Goal: Transaction & Acquisition: Purchase product/service

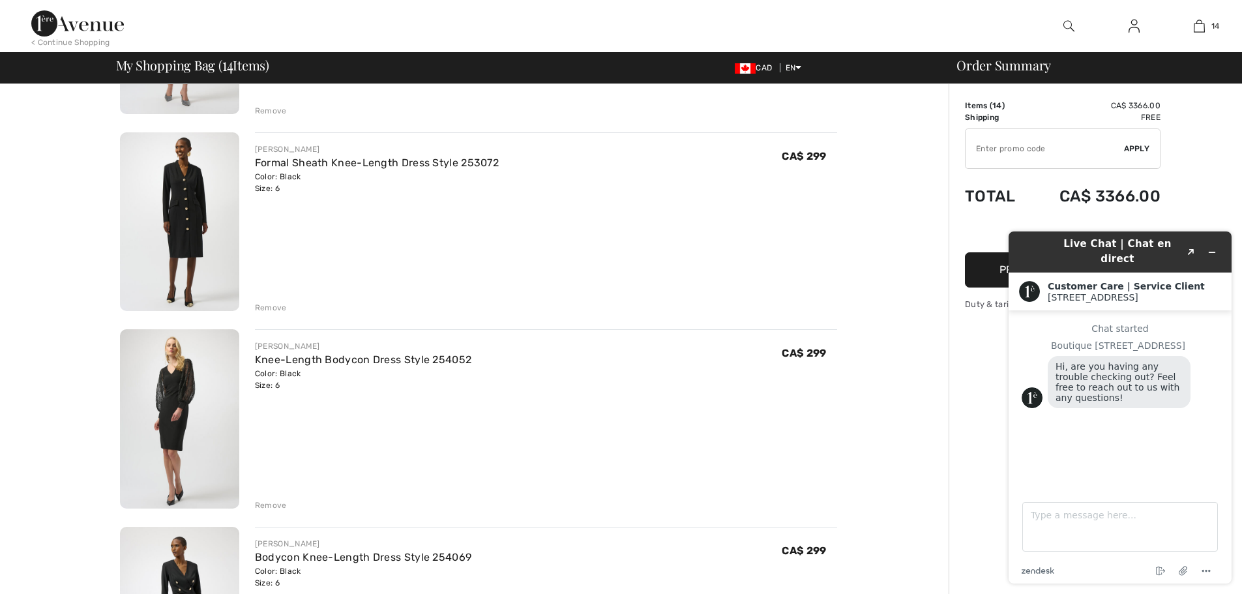
scroll to position [261, 0]
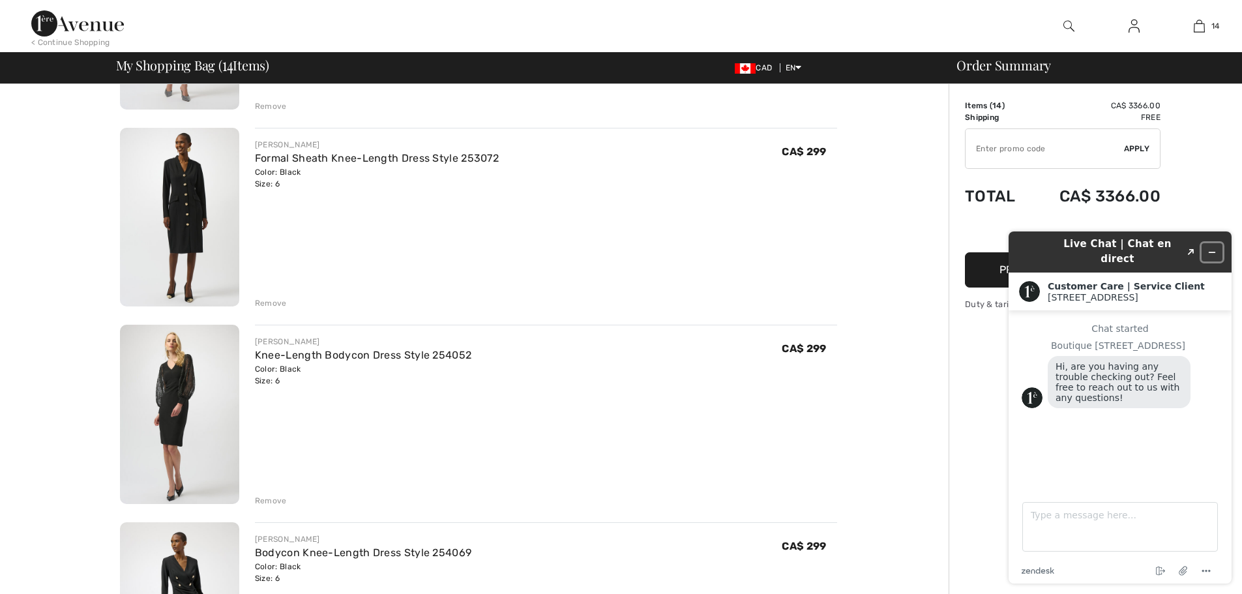
click at [1213, 248] on icon "Minimize widget" at bounding box center [1211, 252] width 9 height 9
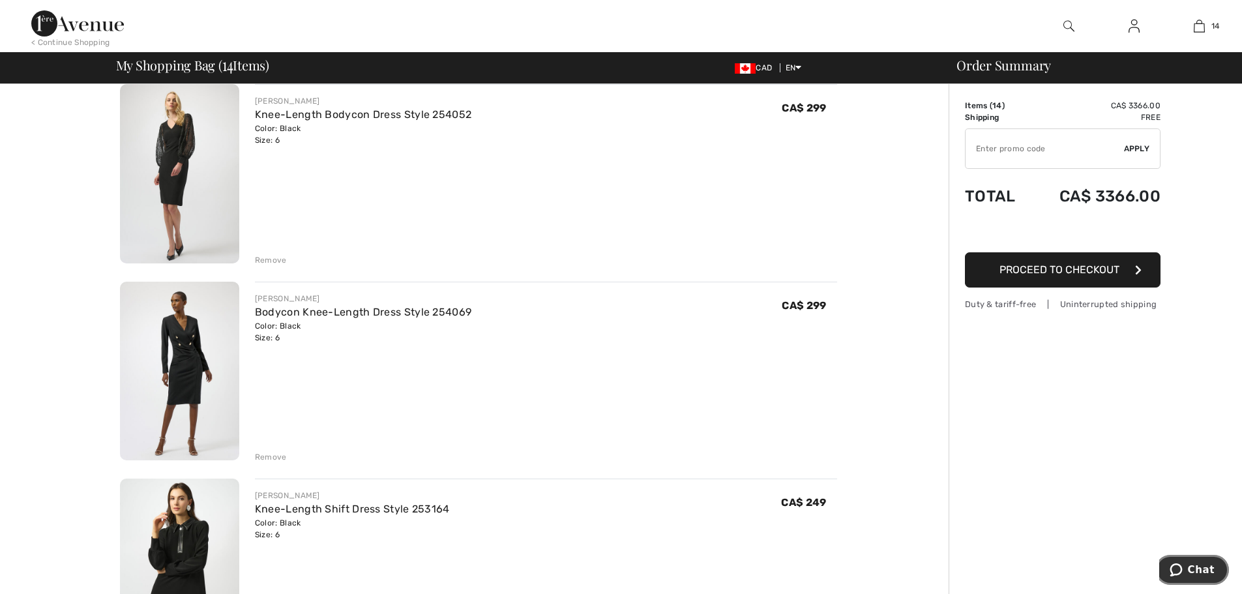
scroll to position [522, 0]
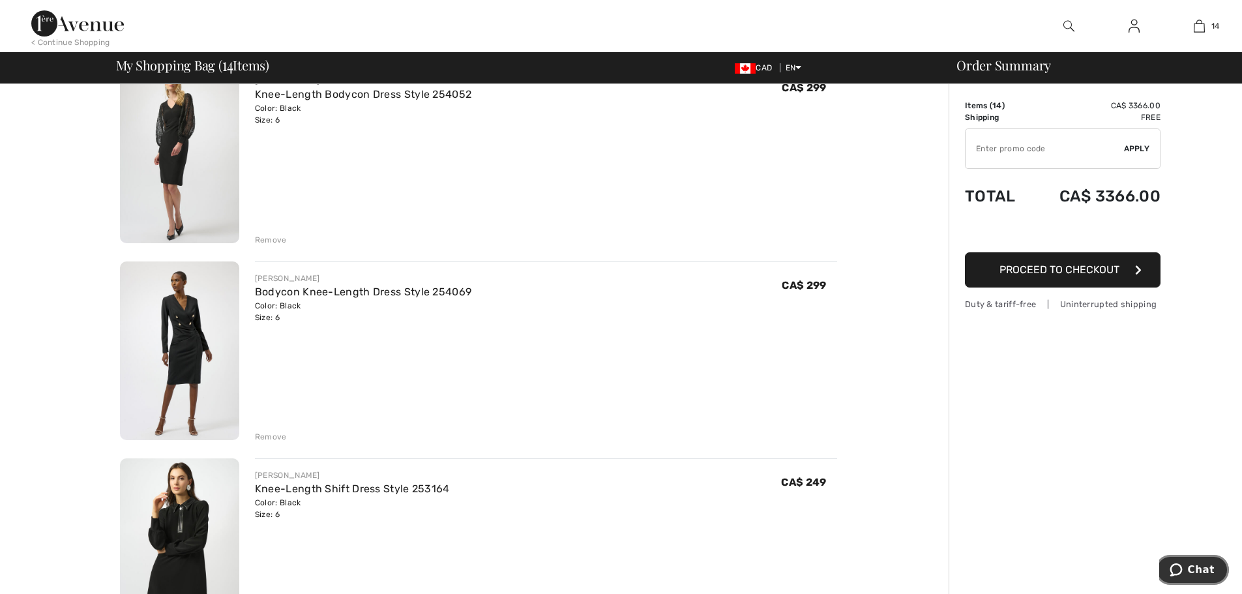
click at [1211, 573] on span "Chat" at bounding box center [1201, 570] width 27 height 12
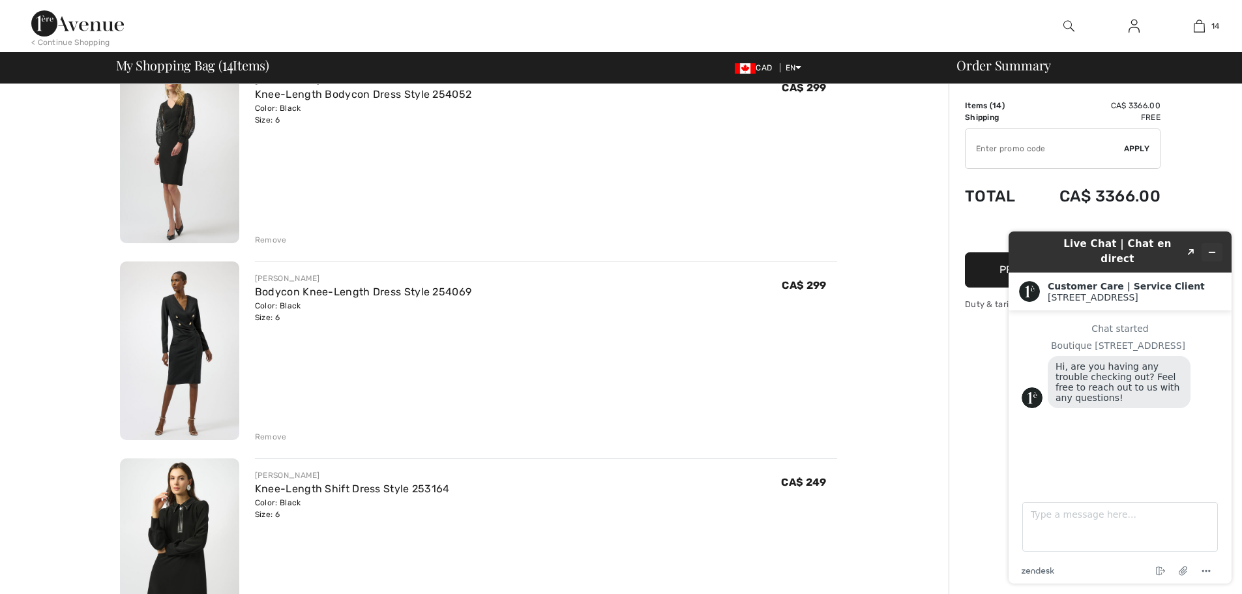
click at [1206, 247] on button "Minimize widget" at bounding box center [1211, 252] width 21 height 18
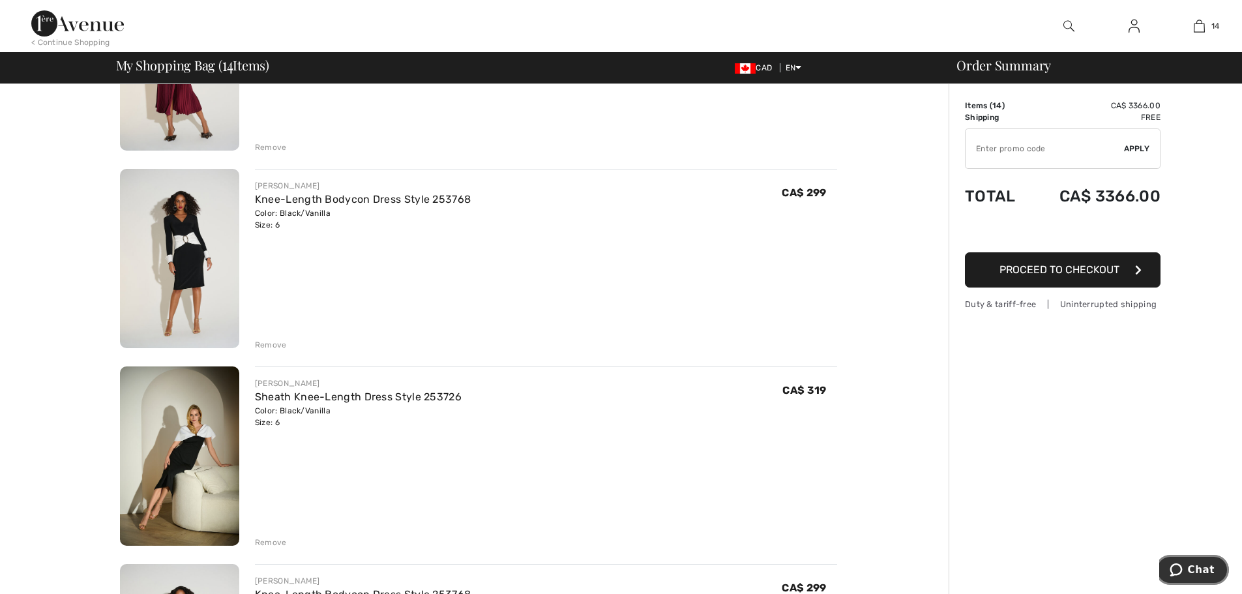
scroll to position [1239, 0]
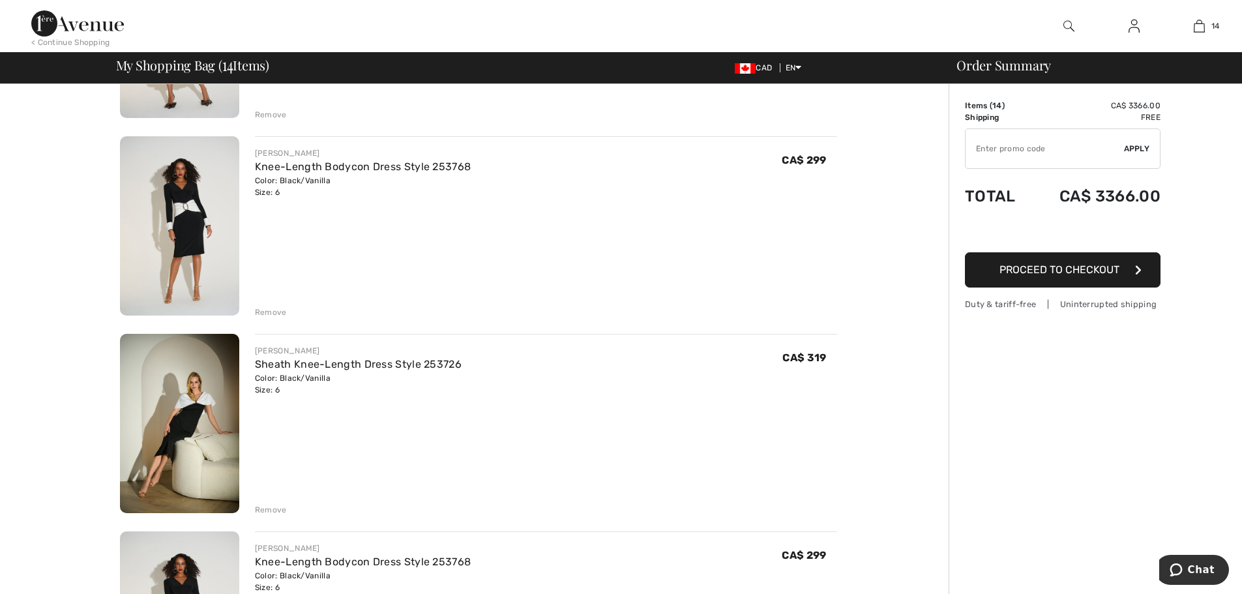
click at [186, 227] on img at bounding box center [179, 225] width 119 height 179
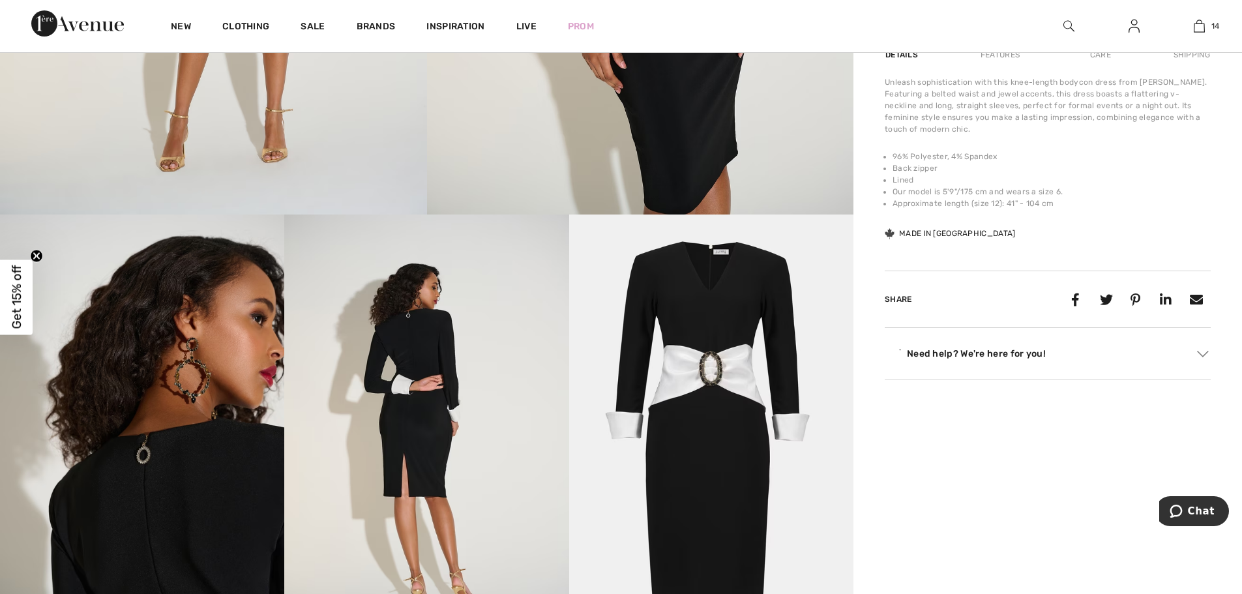
scroll to position [587, 0]
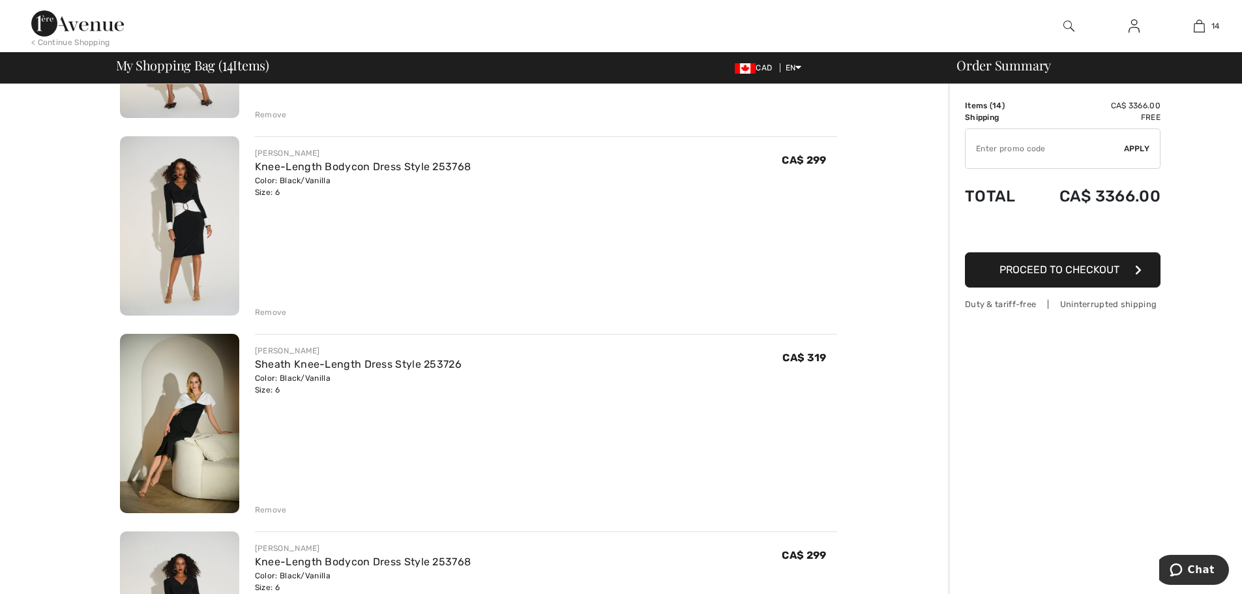
click at [191, 396] on img at bounding box center [179, 423] width 119 height 179
